Goal: Task Accomplishment & Management: Use online tool/utility

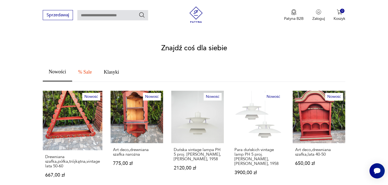
scroll to position [109, 0]
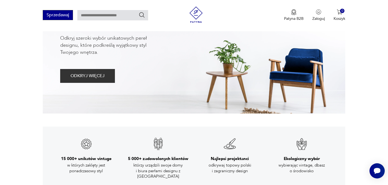
click at [59, 17] on button "Sprzedawaj" at bounding box center [58, 15] width 30 height 10
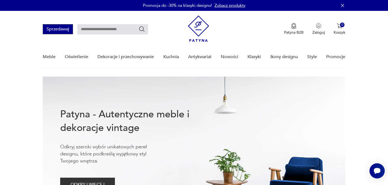
click at [50, 29] on button "Sprzedawaj" at bounding box center [58, 29] width 30 height 10
